Goal: Task Accomplishment & Management: Manage account settings

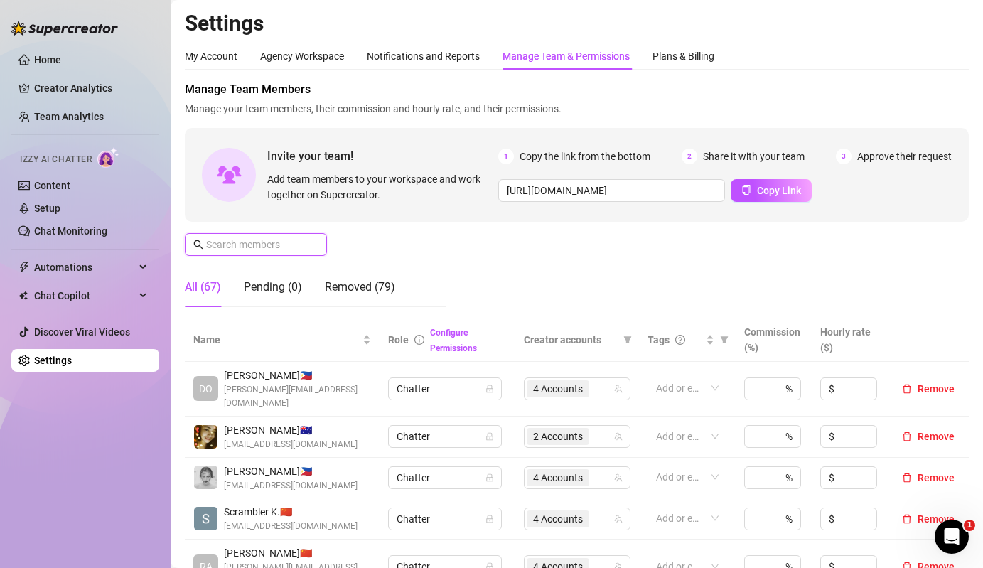
click at [275, 246] on input "text" at bounding box center [256, 245] width 101 height 16
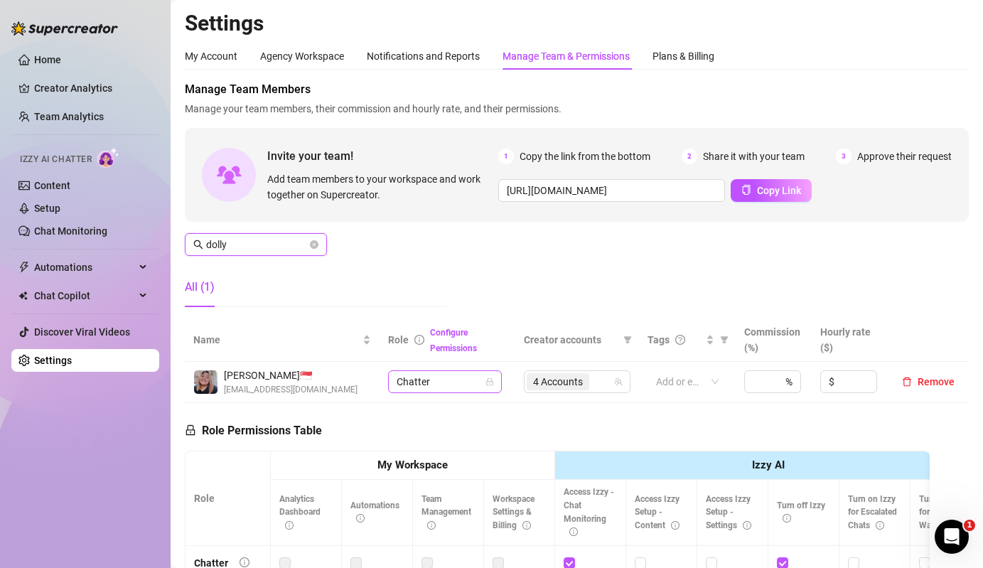
type input "dolly"
click at [559, 370] on td "4 Accounts" at bounding box center [577, 382] width 124 height 41
click at [574, 380] on span "4 Accounts" at bounding box center [558, 382] width 50 height 16
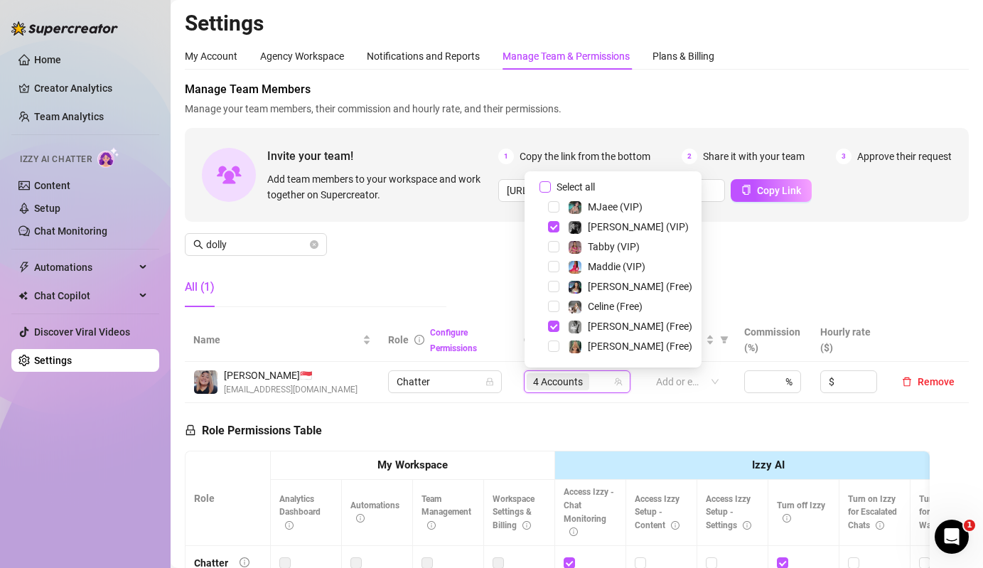
click at [579, 184] on span "Select all" at bounding box center [576, 187] width 50 height 16
click at [551, 184] on input "Select all" at bounding box center [545, 186] width 11 height 11
click at [579, 184] on span "Select all" at bounding box center [576, 187] width 50 height 16
click at [551, 184] on input "Select all" at bounding box center [545, 186] width 11 height 11
checkbox input "false"
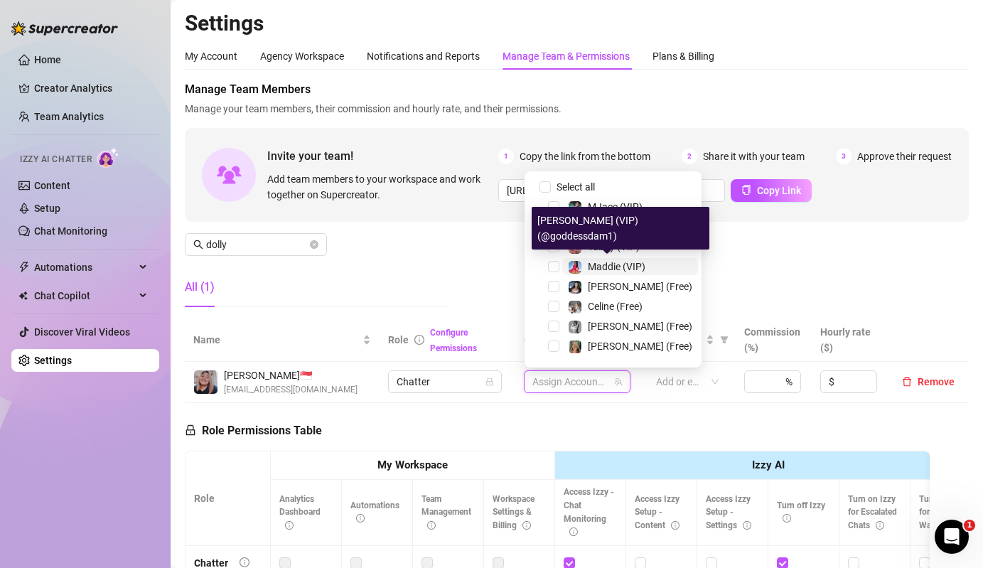
click at [591, 267] on span "Maddie (VIP)" at bounding box center [617, 266] width 58 height 11
click at [596, 282] on span "[PERSON_NAME] (Free)" at bounding box center [640, 286] width 105 height 11
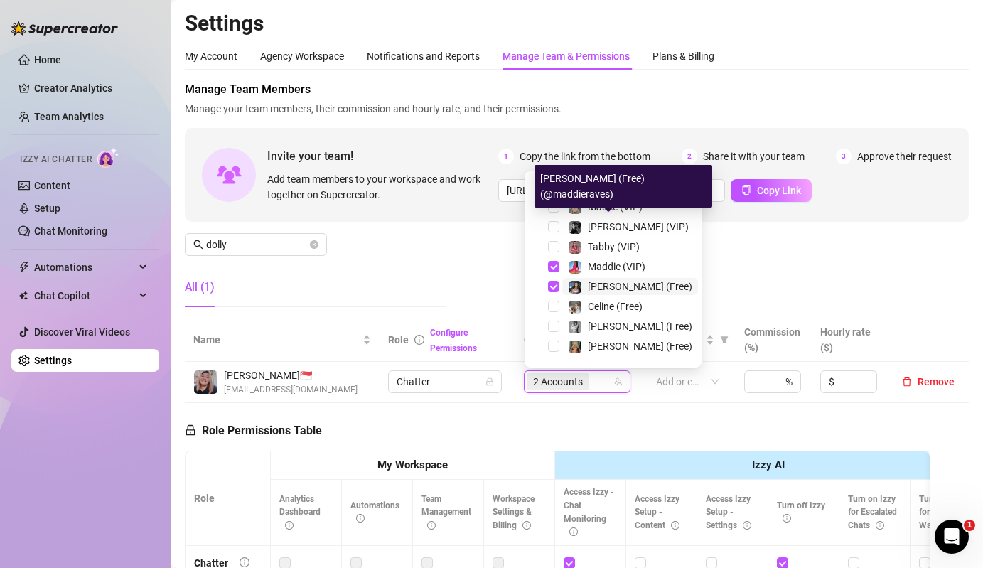
scroll to position [216, 0]
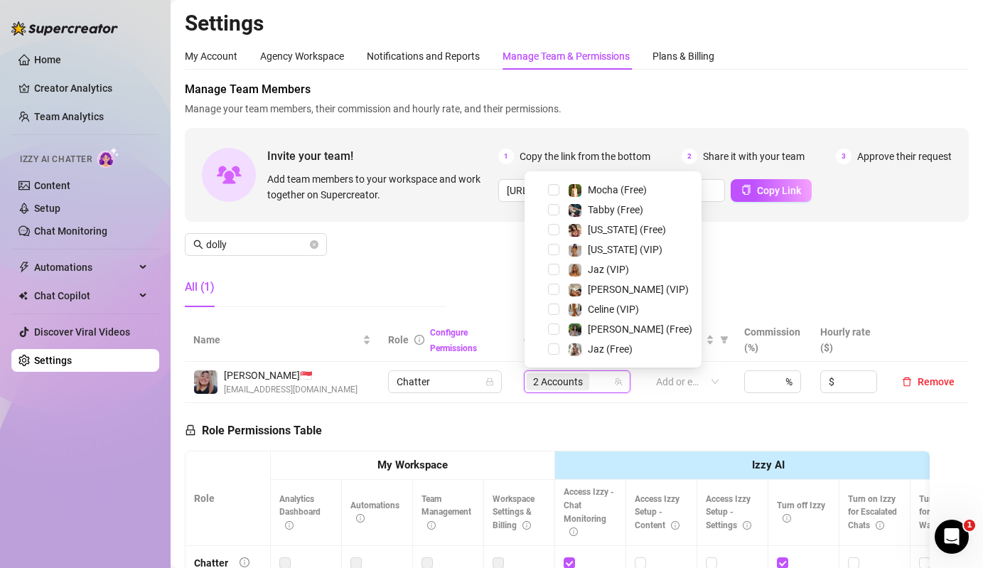
click at [586, 238] on div "[US_STATE] (Free)" at bounding box center [613, 229] width 170 height 17
click at [599, 233] on span "[US_STATE] (Free)" at bounding box center [627, 229] width 78 height 11
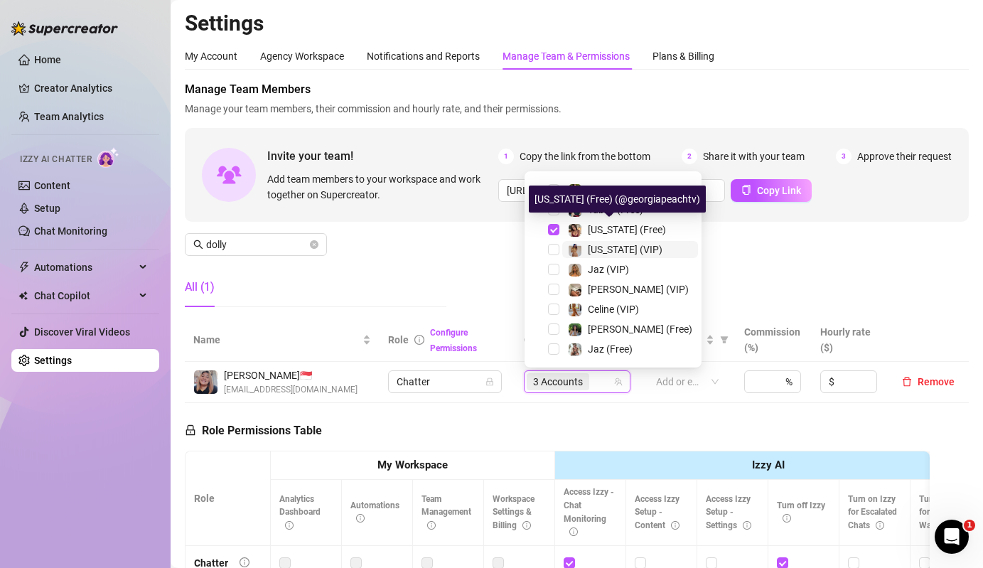
click at [597, 255] on span "[US_STATE] (VIP)" at bounding box center [625, 249] width 75 height 11
